Goal: Transaction & Acquisition: Obtain resource

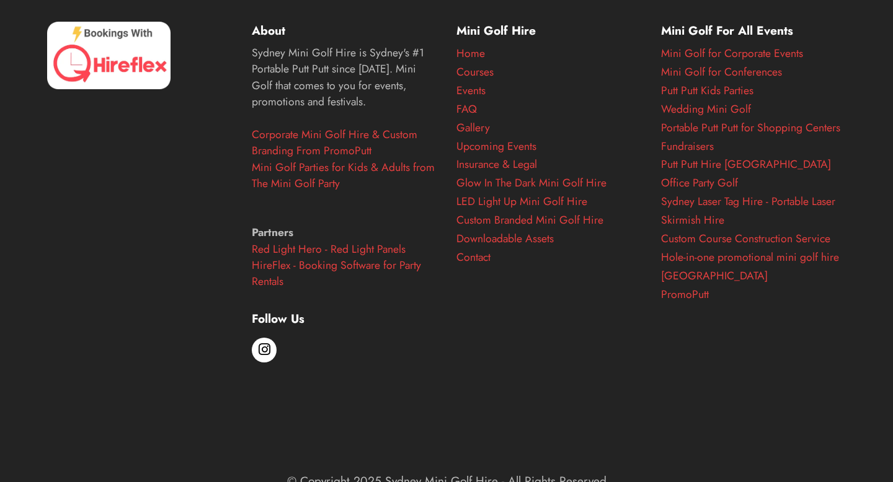
scroll to position [3747, 0]
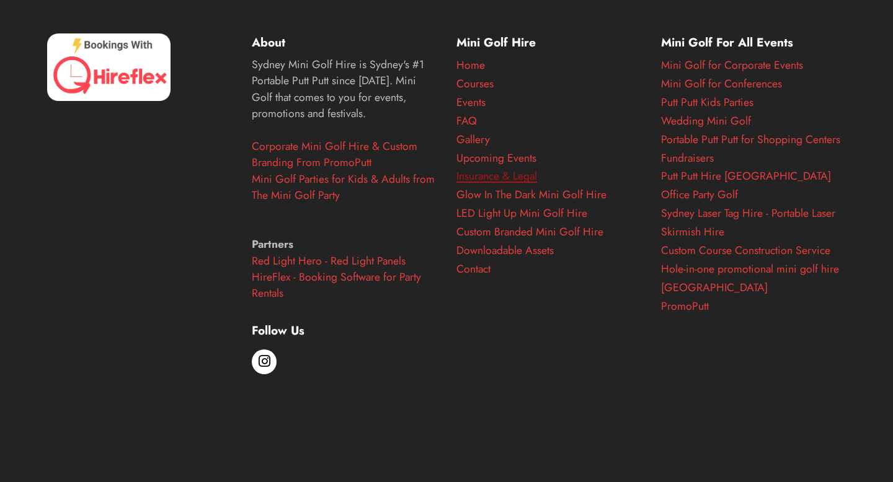
click at [469, 175] on link "Insurance & Legal" at bounding box center [496, 176] width 81 height 16
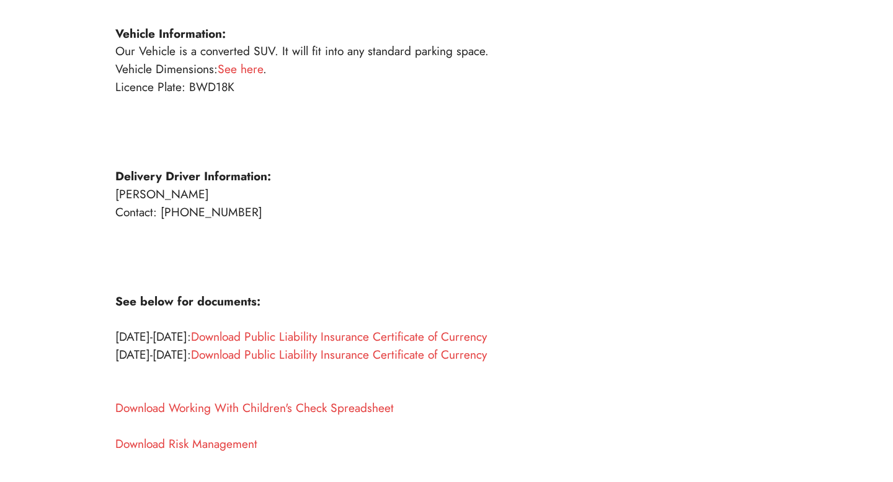
scroll to position [377, 0]
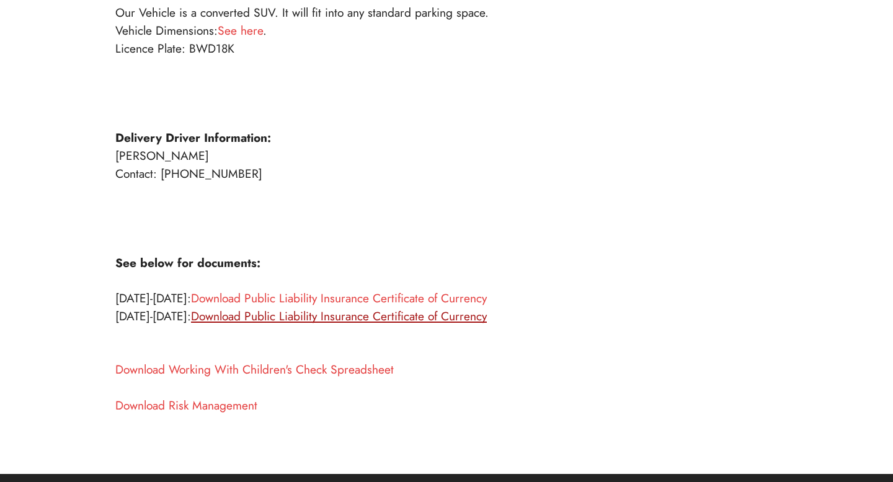
click at [275, 324] on link "Download Public Liability Insurance Certificate of Currency" at bounding box center [339, 315] width 296 height 17
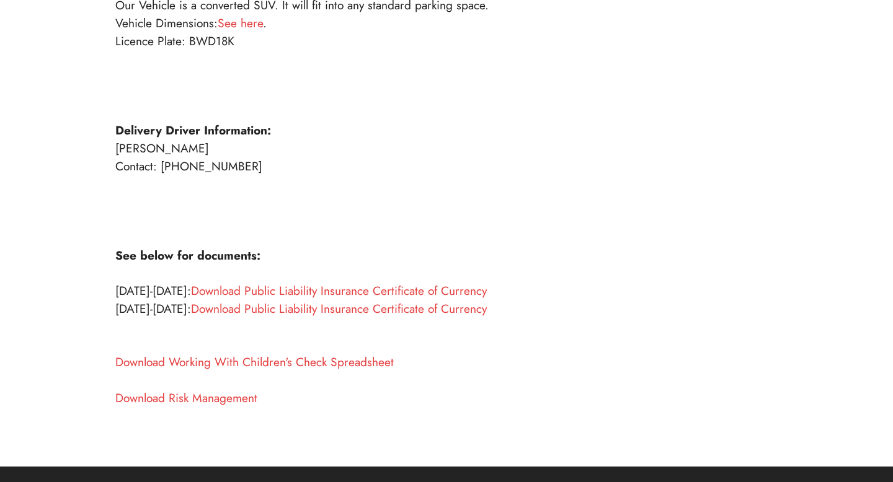
scroll to position [382, 0]
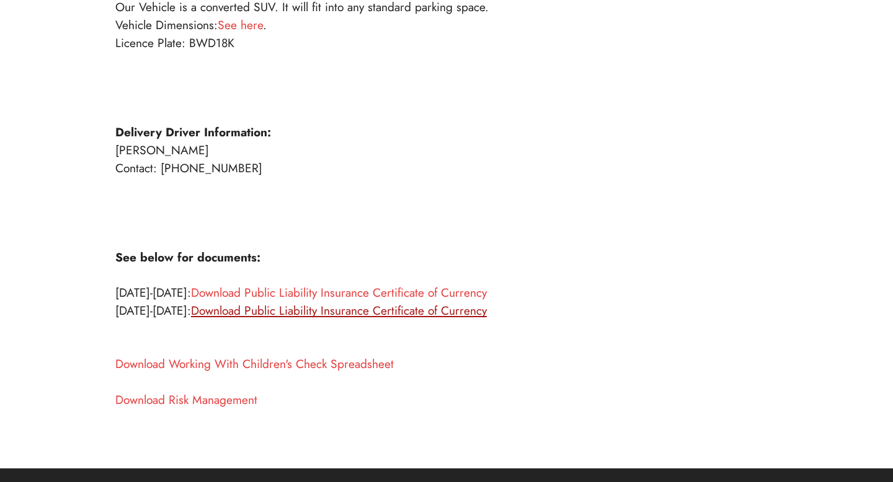
click at [459, 315] on link "Download Public Liability Insurance Certificate of Currency" at bounding box center [339, 310] width 296 height 17
